Goal: Information Seeking & Learning: Check status

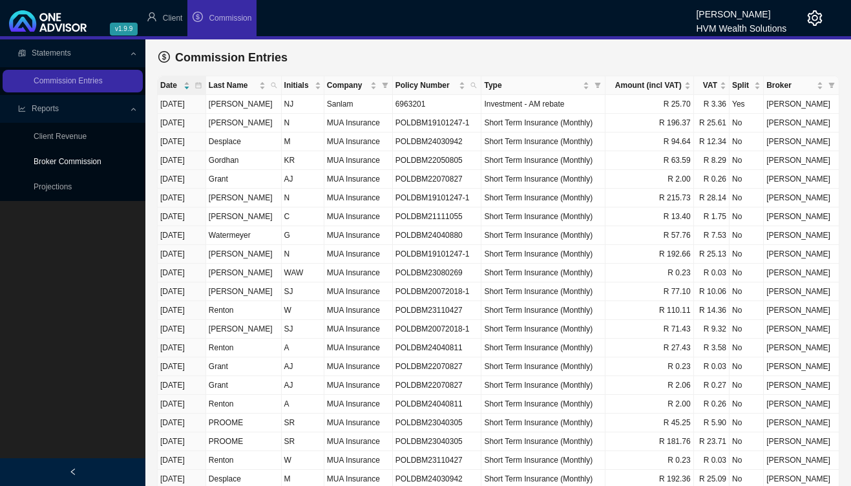
click at [94, 157] on link "Broker Commission" at bounding box center [68, 161] width 68 height 9
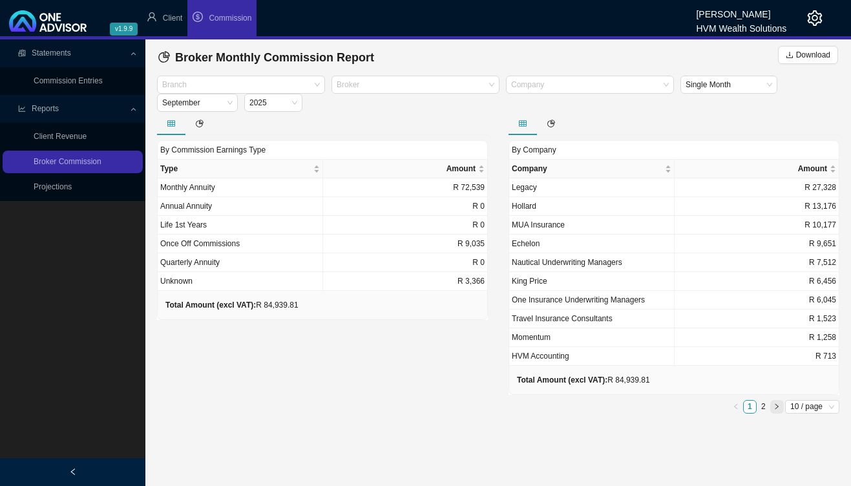
click at [774, 406] on icon "right" at bounding box center [776, 406] width 6 height 6
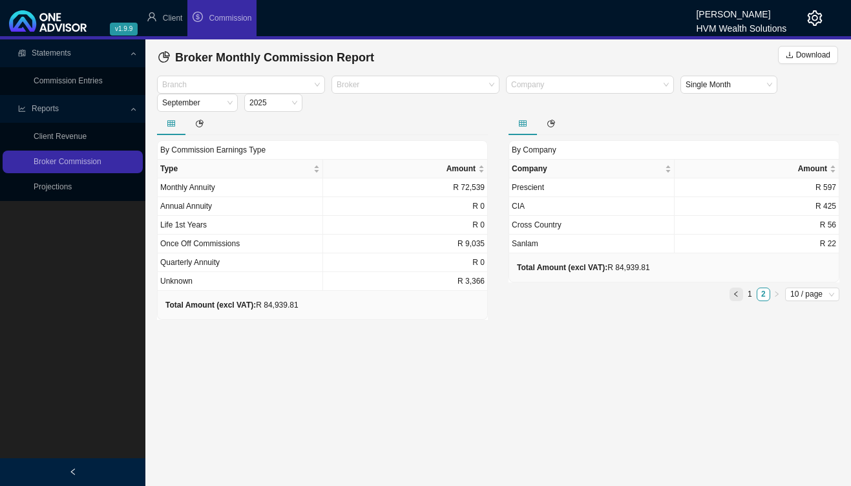
click at [738, 295] on icon "left" at bounding box center [736, 294] width 6 height 6
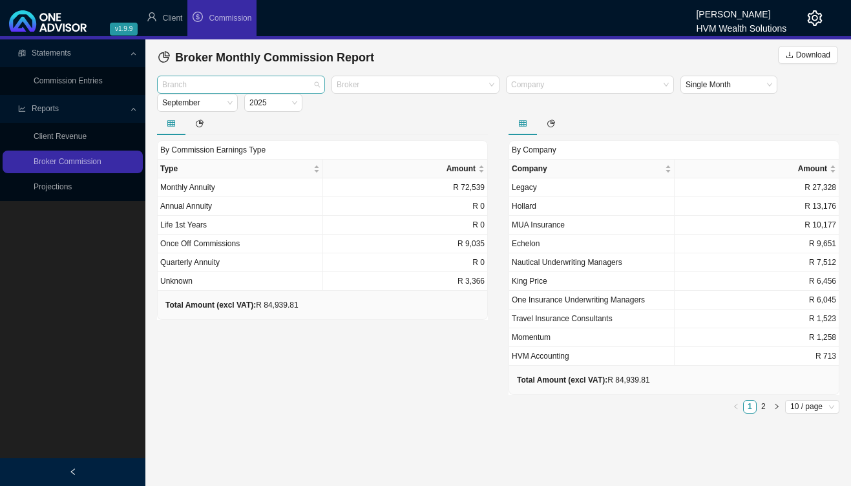
click at [278, 87] on div at bounding box center [235, 85] width 151 height 10
click at [267, 118] on div "cd70b26d-98da-4a42-9bbd-08d9f14dd5ba Short Term" at bounding box center [241, 107] width 168 height 23
drag, startPoint x: 268, startPoint y: 110, endPoint x: 274, endPoint y: 114, distance: 6.7
click at [268, 110] on div "Short Term" at bounding box center [240, 107] width 147 height 13
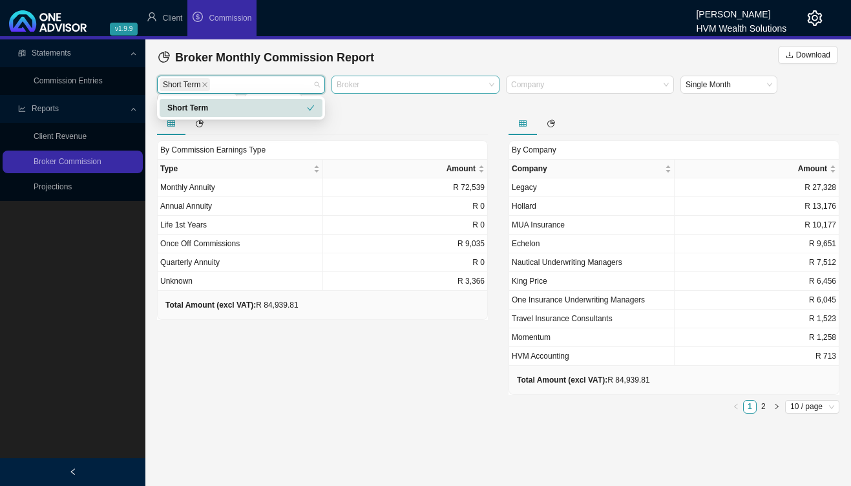
click at [493, 87] on div "Broker" at bounding box center [415, 85] width 168 height 18
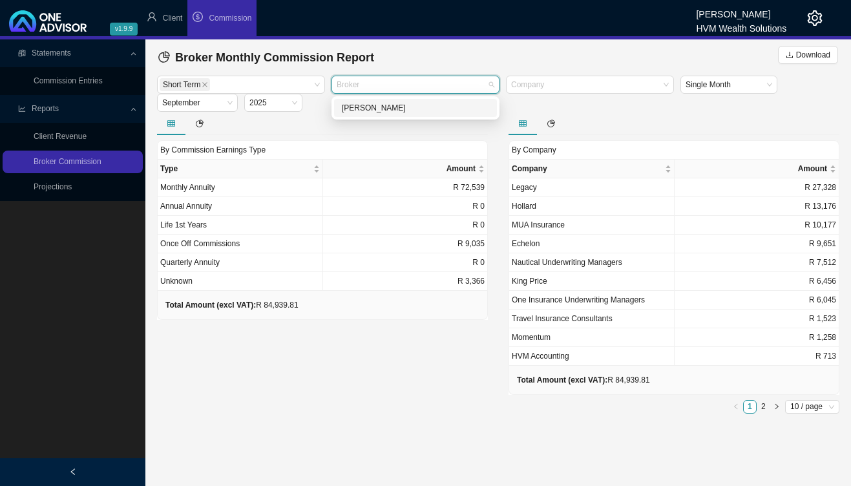
click at [482, 106] on div "[PERSON_NAME]" at bounding box center [415, 107] width 147 height 13
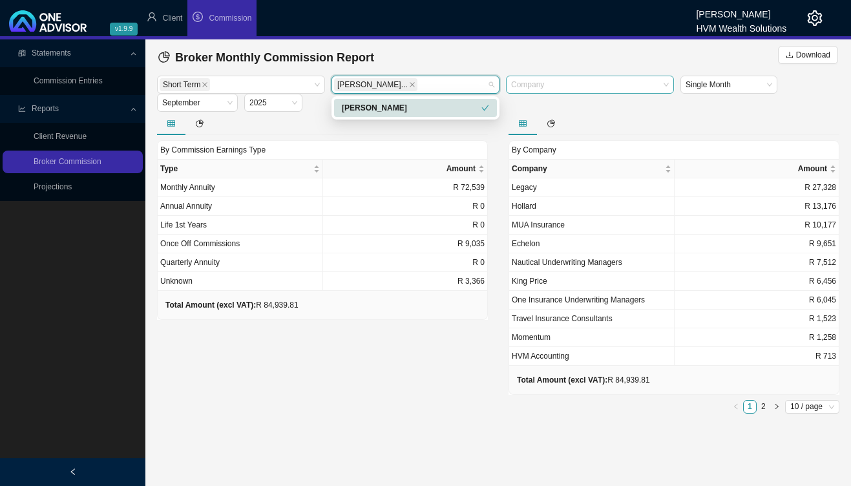
click at [547, 87] on div at bounding box center [583, 85] width 151 height 10
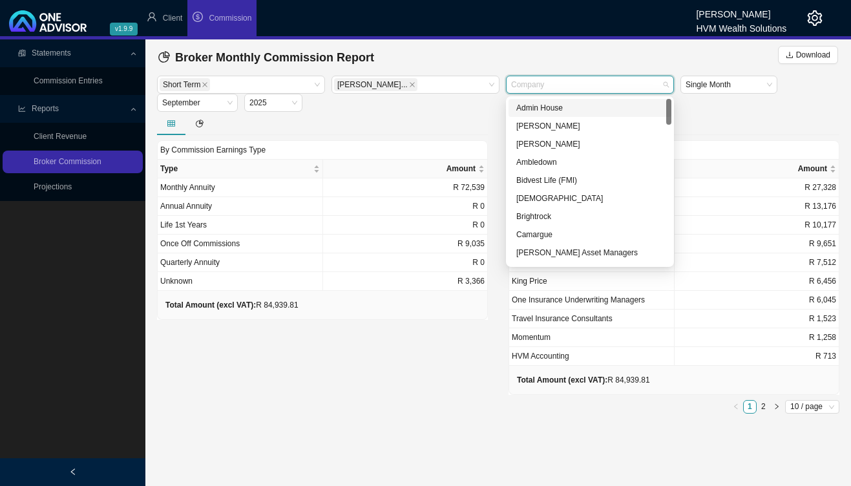
click at [448, 112] on div "Short Term [PERSON_NAME]... Company Single Month [DATE]" at bounding box center [498, 94] width 689 height 36
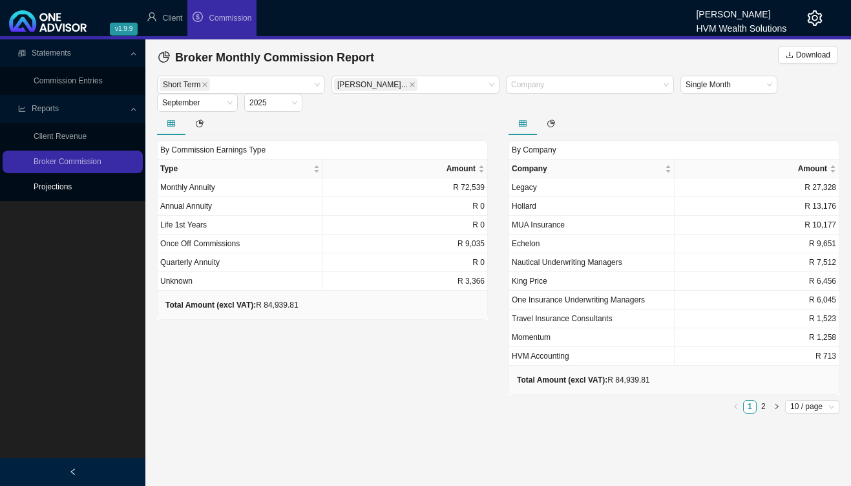
click at [72, 188] on link "Projections" at bounding box center [53, 186] width 38 height 9
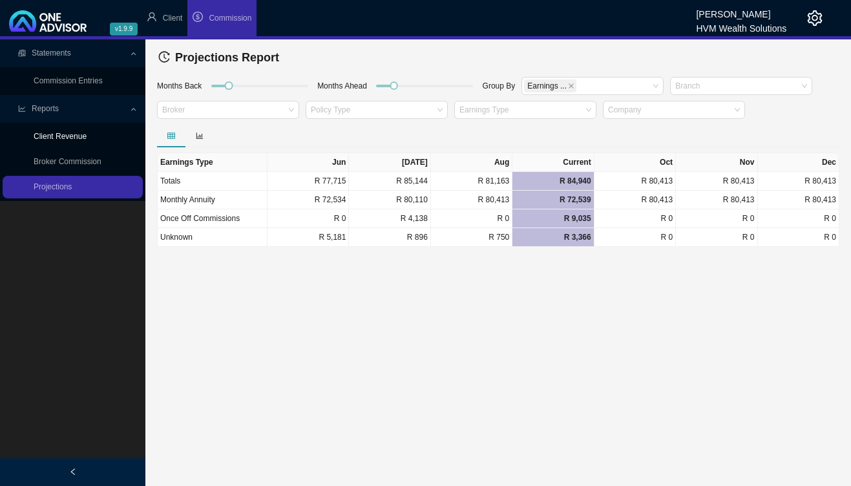
click at [73, 139] on link "Client Revenue" at bounding box center [60, 136] width 53 height 9
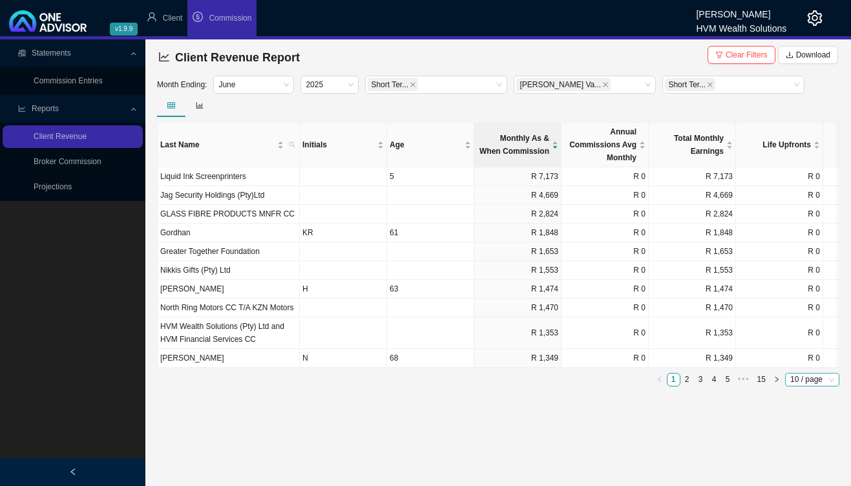
click at [808, 381] on span "10 / page" at bounding box center [812, 379] width 44 height 12
click at [809, 459] on div "100 / page" at bounding box center [813, 454] width 37 height 13
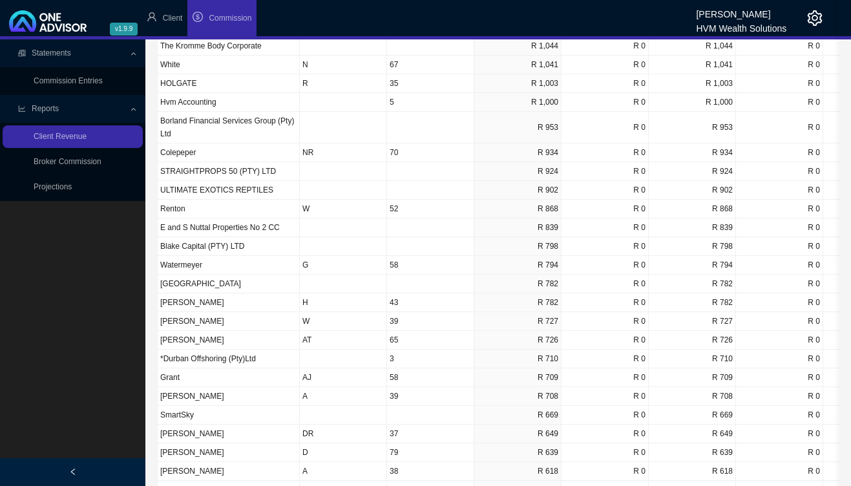
scroll to position [558, 0]
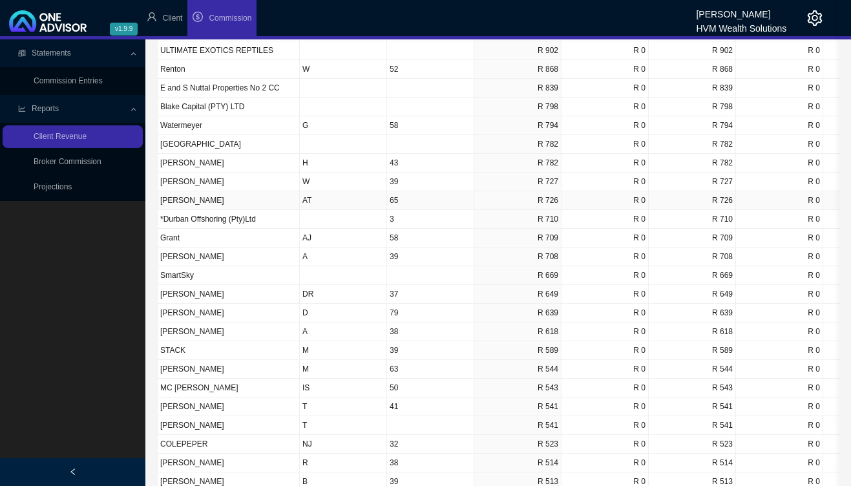
click at [200, 203] on td "[PERSON_NAME]" at bounding box center [229, 200] width 142 height 19
click at [226, 204] on td "[PERSON_NAME]" at bounding box center [229, 200] width 142 height 19
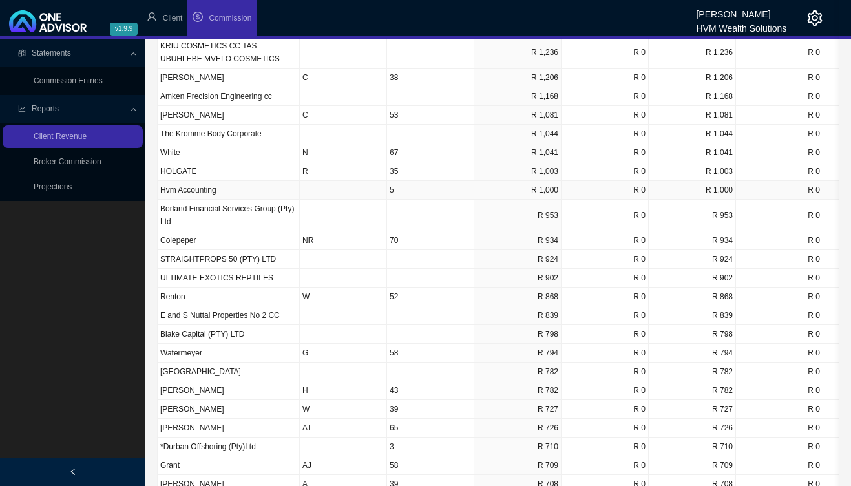
scroll to position [0, 0]
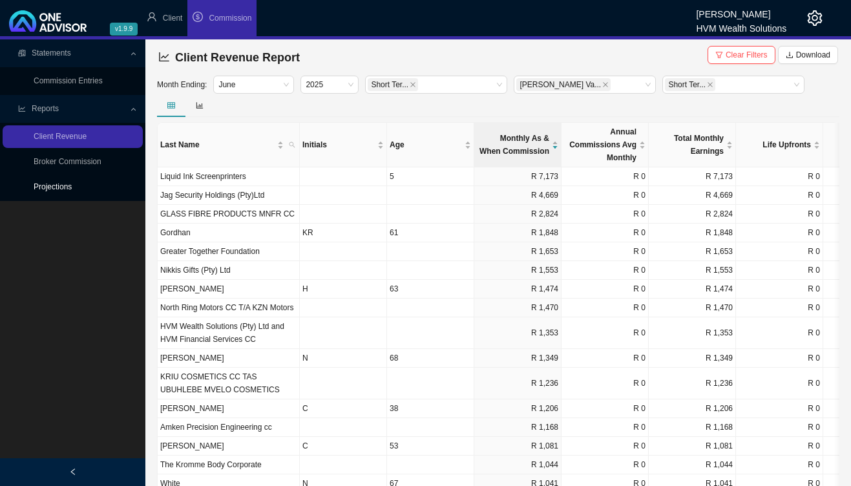
click at [72, 182] on link "Projections" at bounding box center [53, 186] width 38 height 9
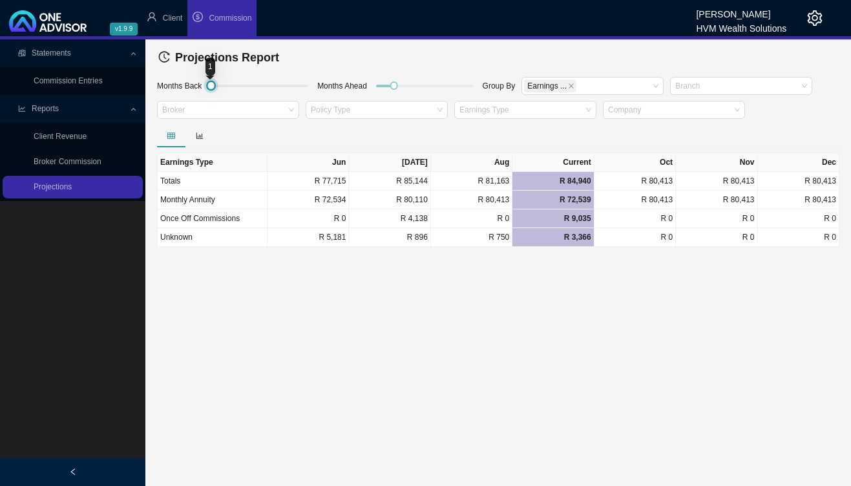
drag, startPoint x: 229, startPoint y: 87, endPoint x: 210, endPoint y: 87, distance: 18.7
click at [210, 87] on div at bounding box center [211, 86] width 6 height 6
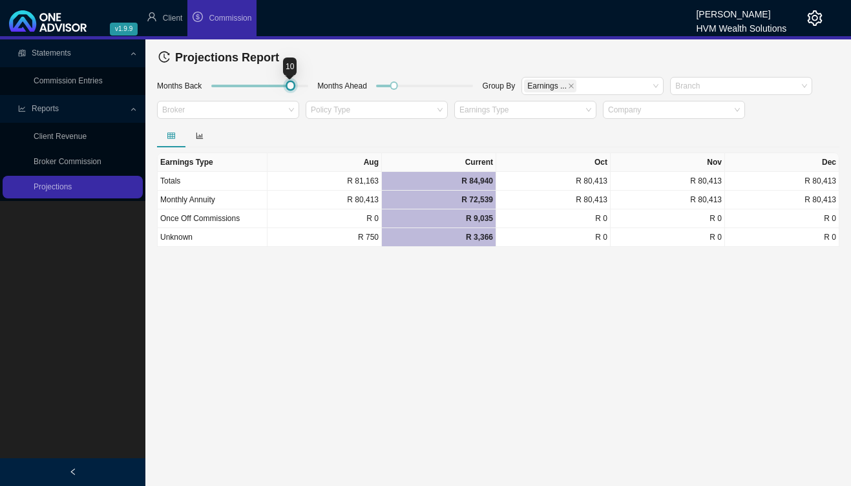
drag, startPoint x: 214, startPoint y: 88, endPoint x: 295, endPoint y: 96, distance: 81.8
click at [295, 96] on div at bounding box center [259, 88] width 109 height 25
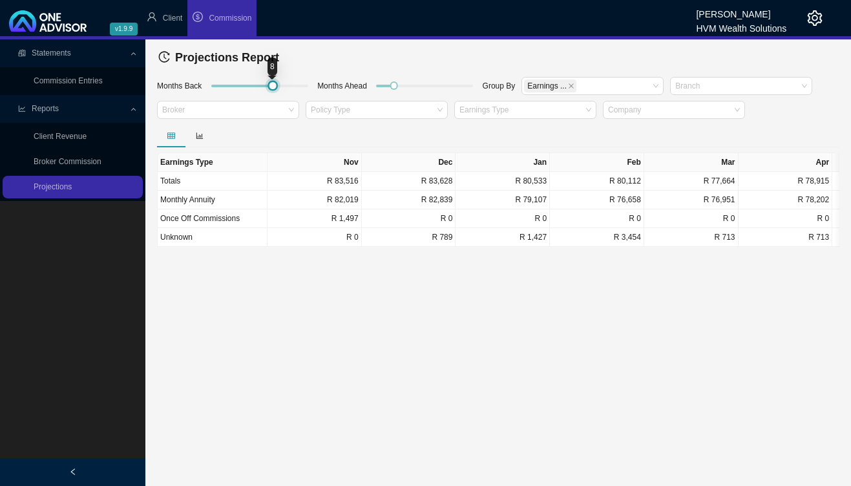
drag, startPoint x: 289, startPoint y: 89, endPoint x: 273, endPoint y: 91, distance: 16.3
click at [273, 91] on div at bounding box center [259, 88] width 109 height 25
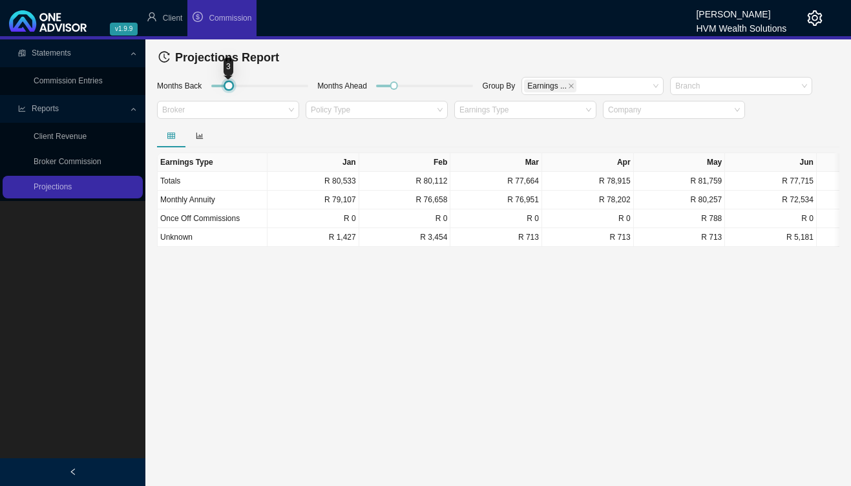
drag, startPoint x: 273, startPoint y: 90, endPoint x: 231, endPoint y: 91, distance: 42.0
click at [231, 91] on div at bounding box center [259, 88] width 109 height 25
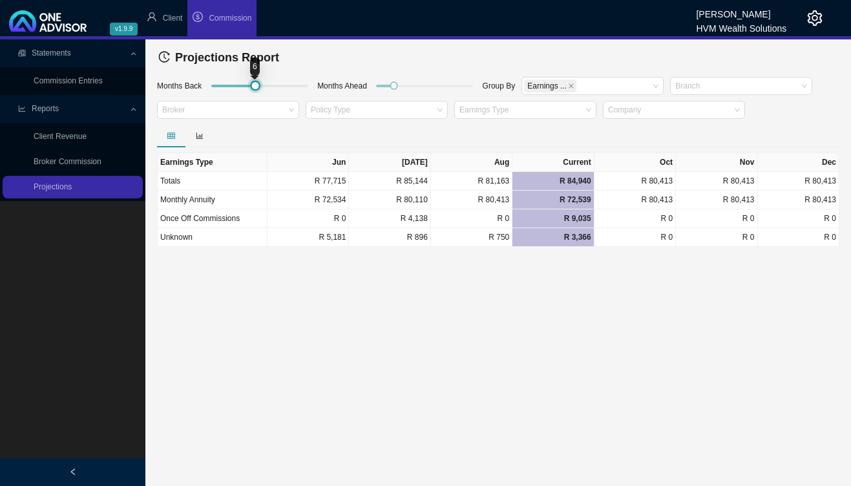
click at [255, 86] on div at bounding box center [259, 86] width 97 height 8
